Goal: Information Seeking & Learning: Learn about a topic

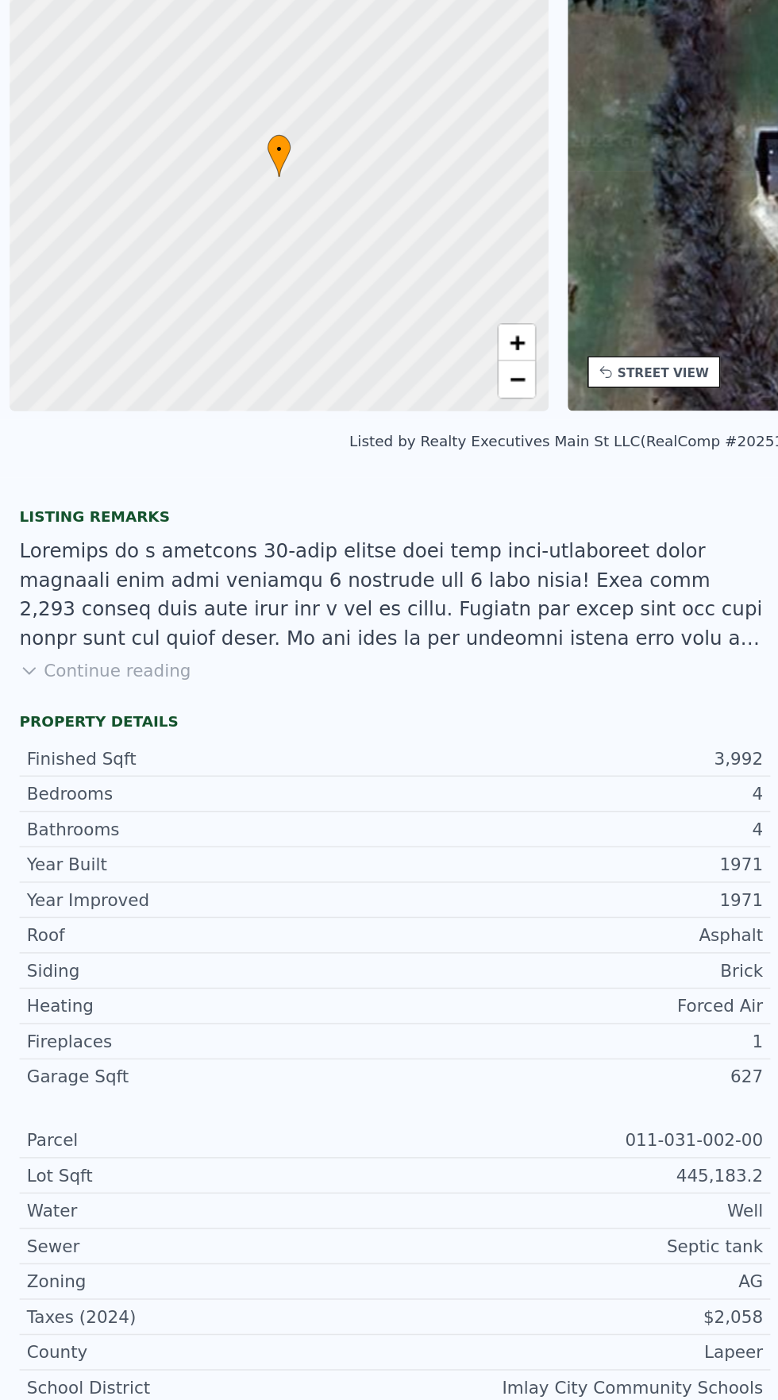
scroll to position [0, 6]
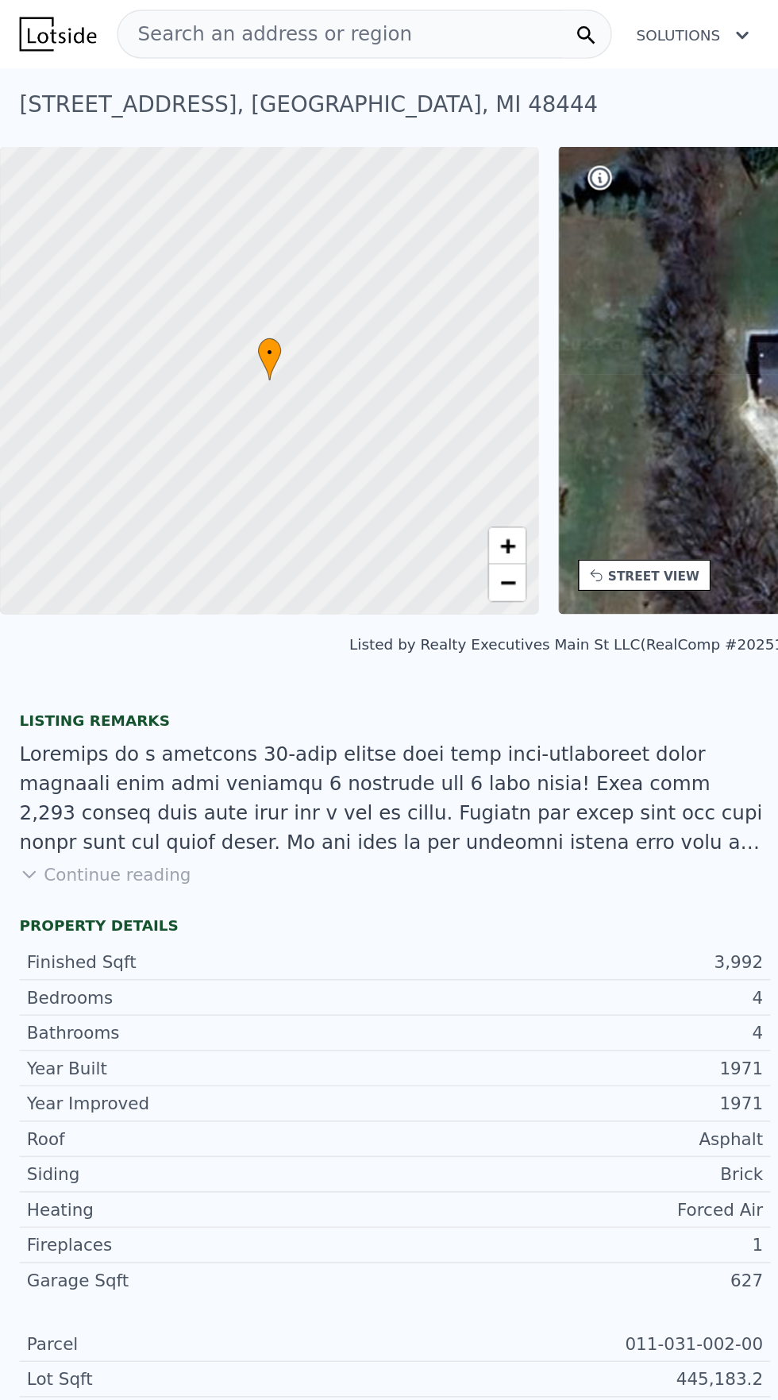
click at [280, 13] on div "Search an address or region" at bounding box center [237, 22] width 322 height 32
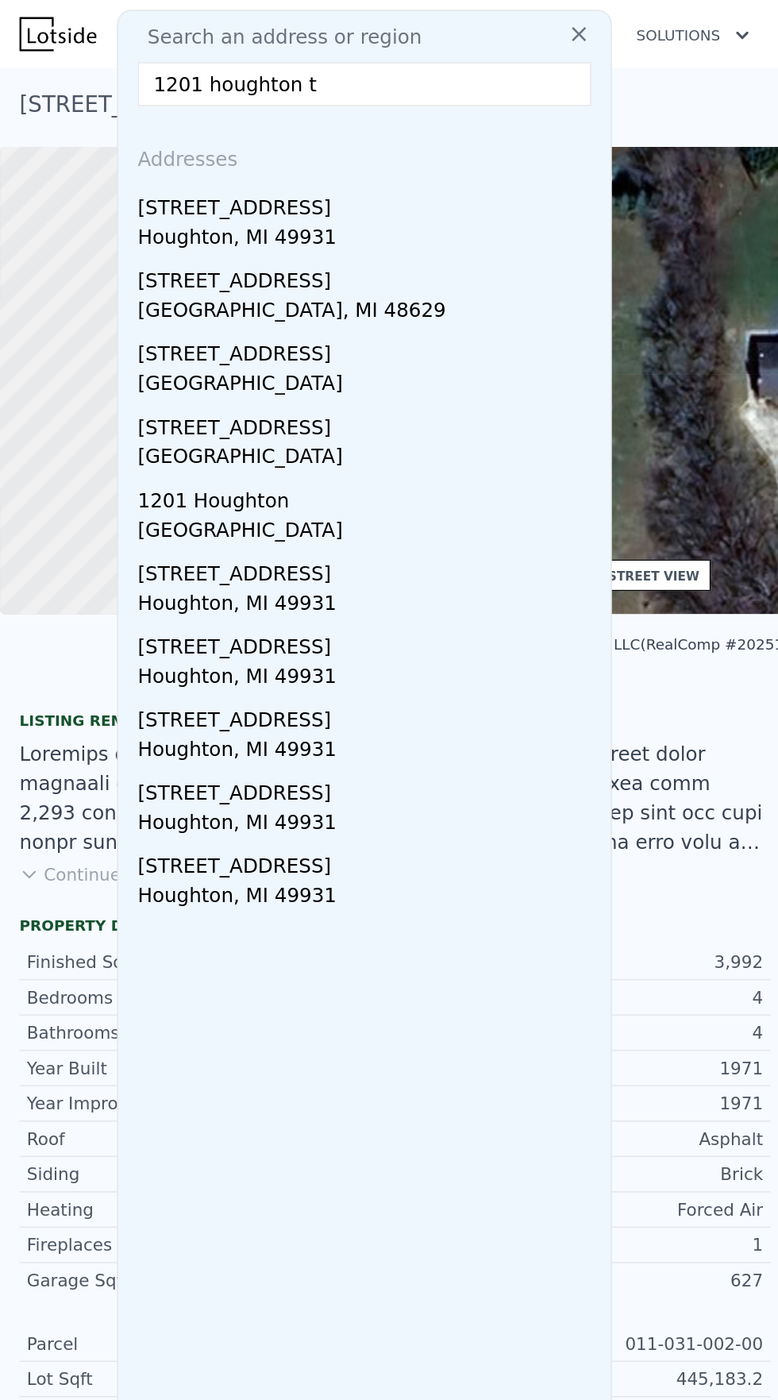
type input "1201 [PERSON_NAME]"
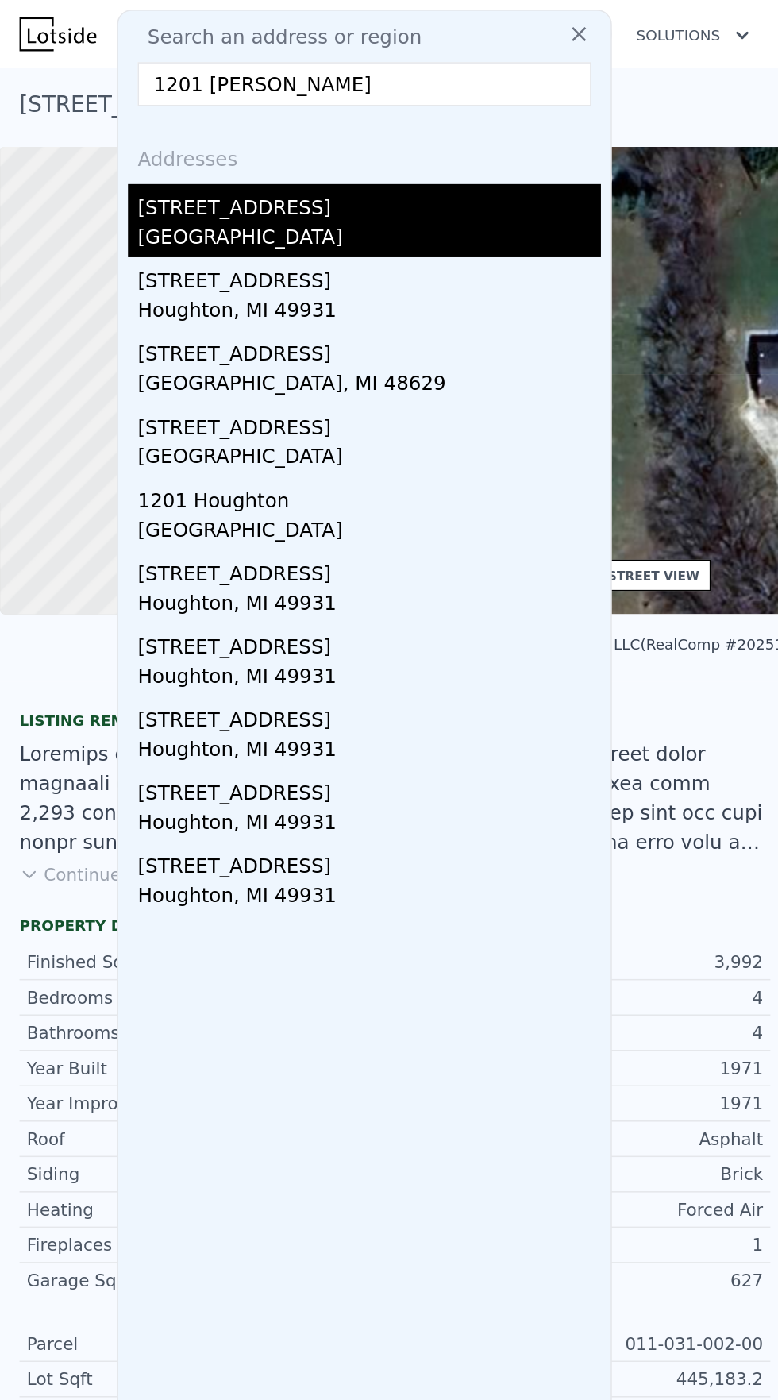
click at [214, 156] on div "[GEOGRAPHIC_DATA]" at bounding box center [241, 156] width 302 height 22
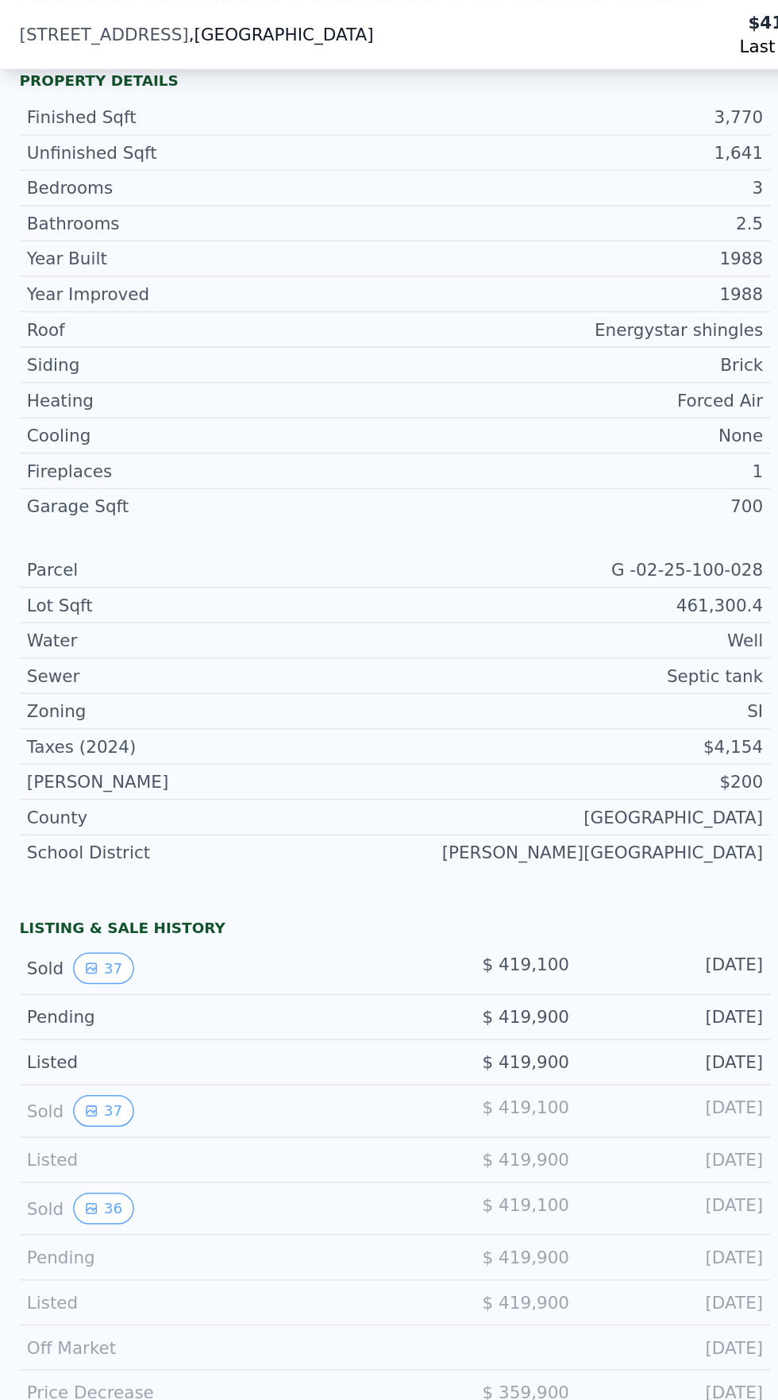
scroll to position [544, 0]
click at [67, 625] on button "37" at bounding box center [67, 631] width 39 height 21
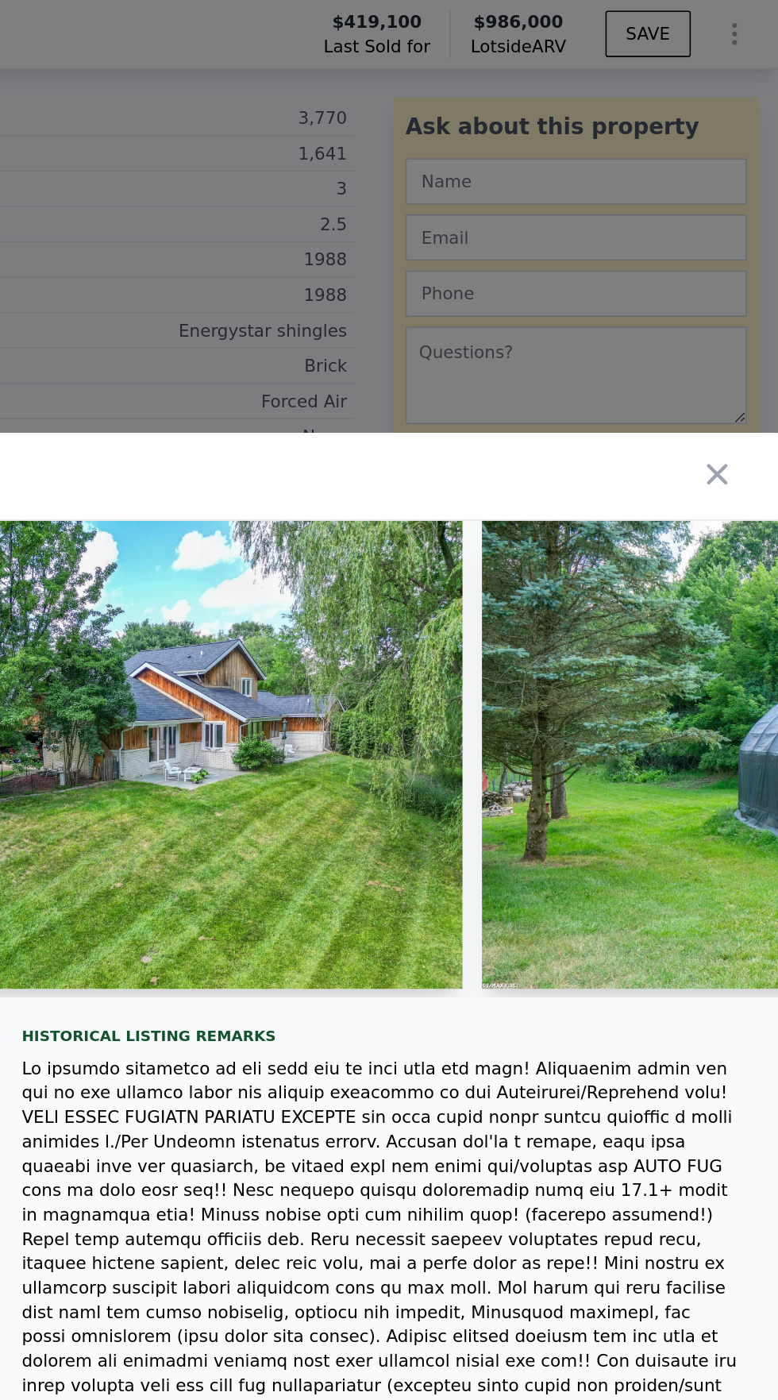
scroll to position [0, 1105]
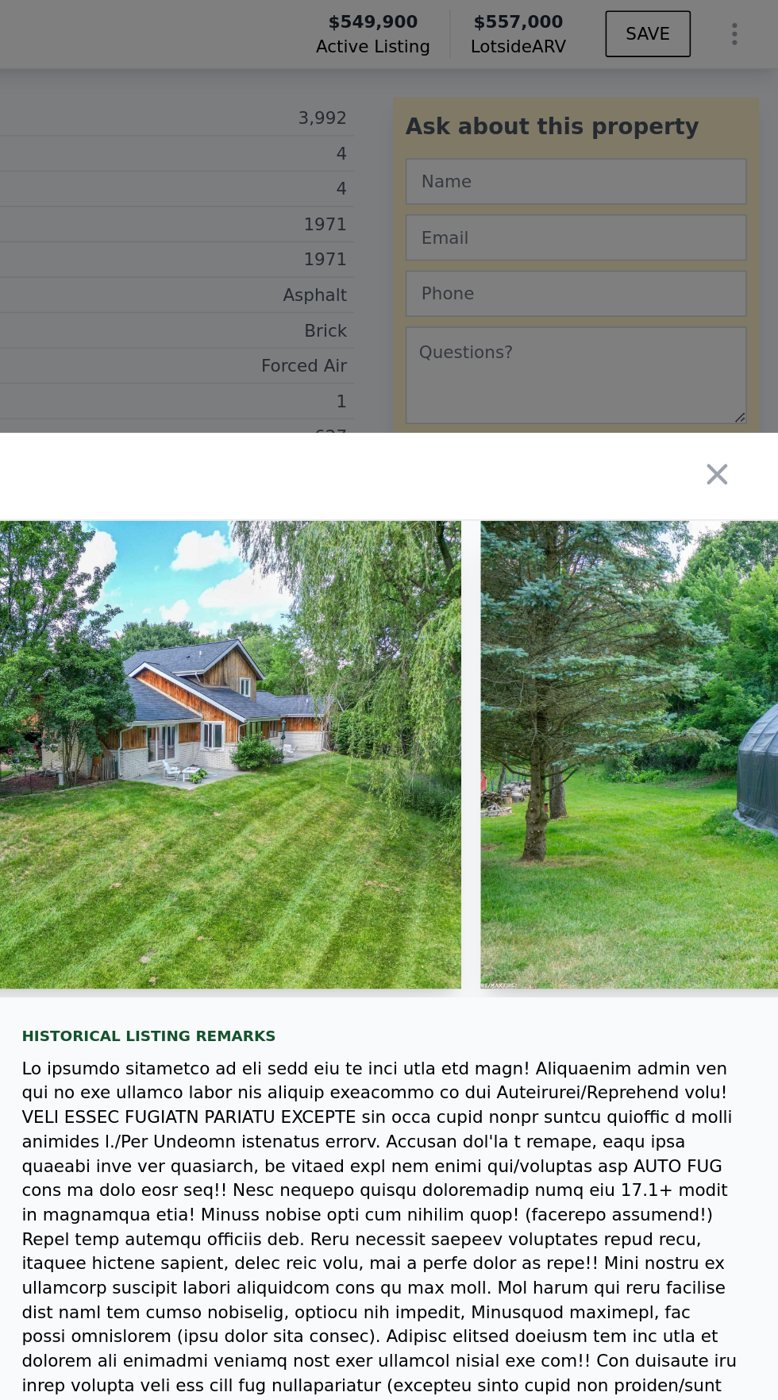
type input "3"
type input "2896"
type input "4500"
type input "108900"
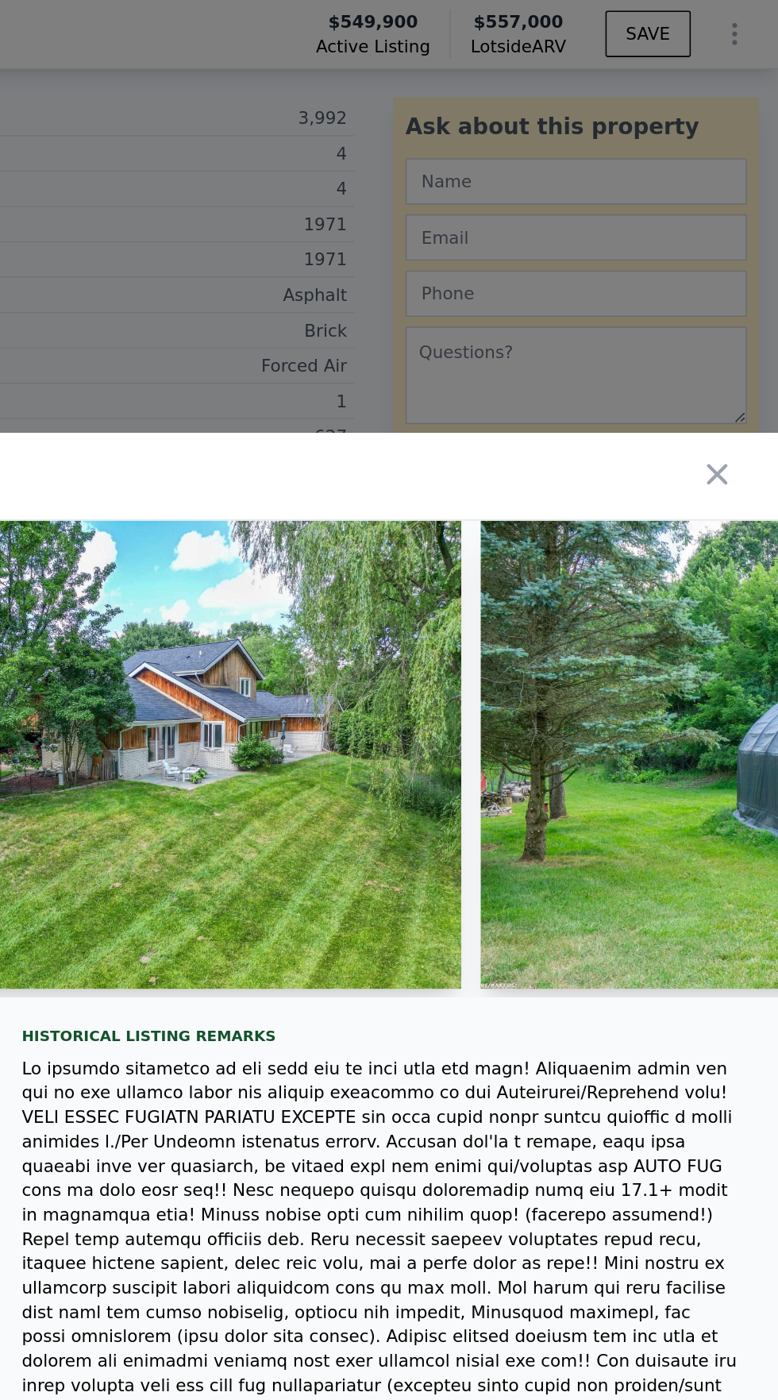
type input "884703.6"
type input "$ 557,000"
type input "6"
type input "-$ 68,248"
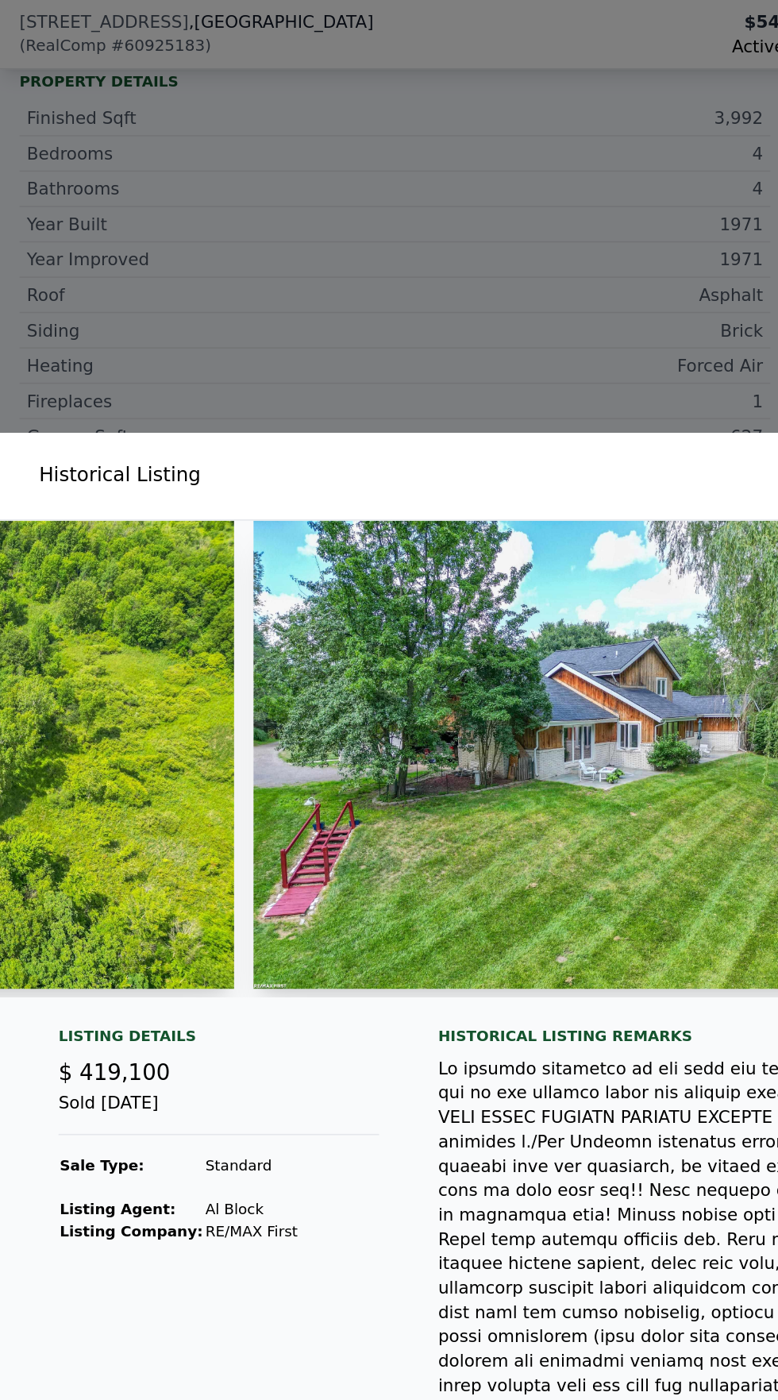
scroll to position [475, 0]
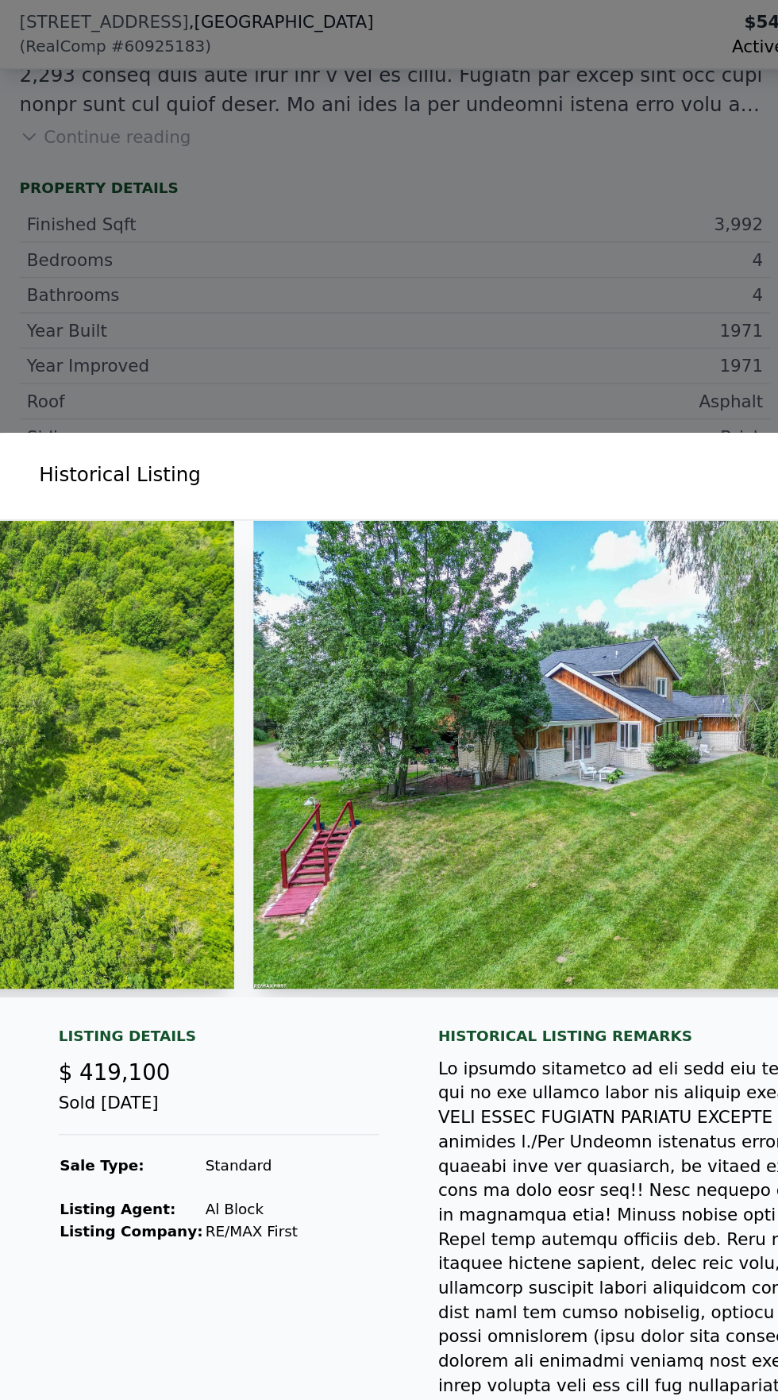
click at [139, 248] on div at bounding box center [389, 700] width 778 height 1400
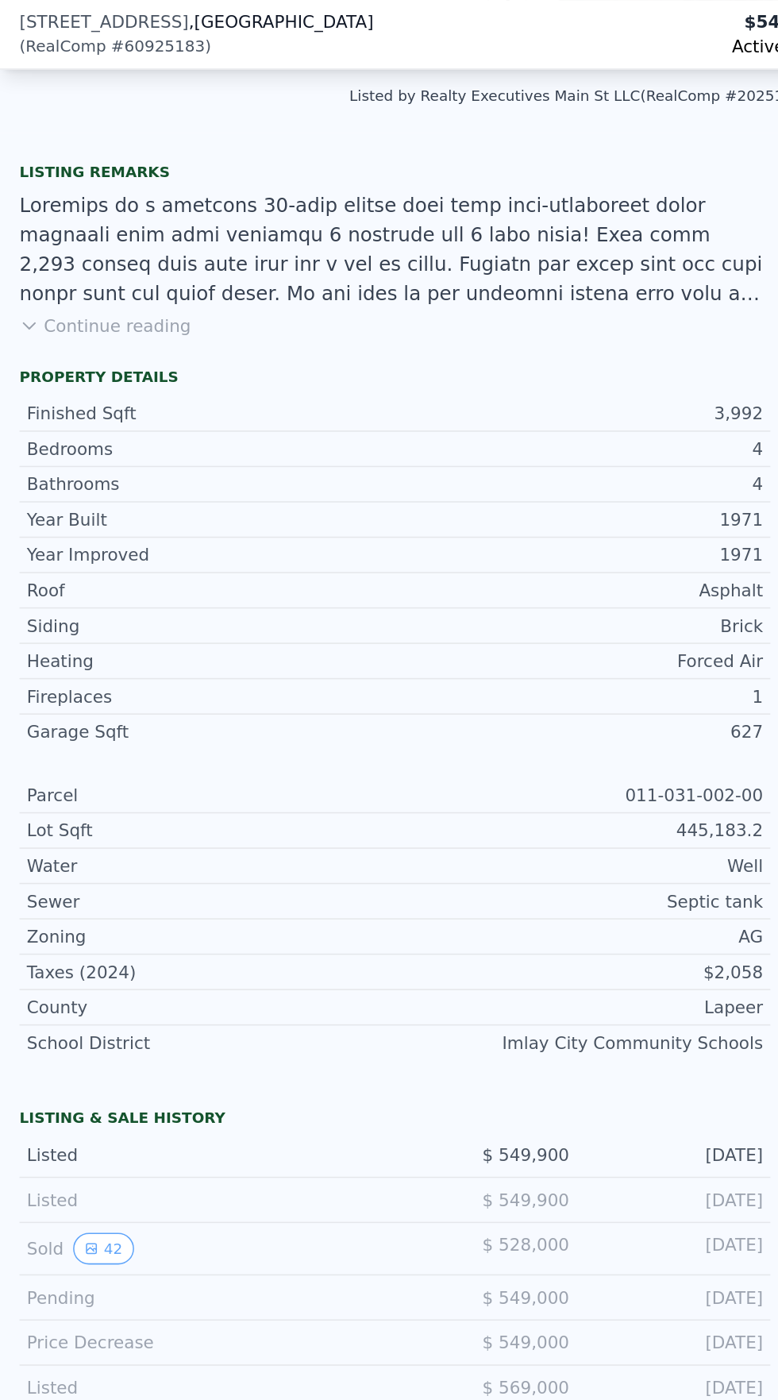
scroll to position [349, 0]
